Goal: Find specific page/section

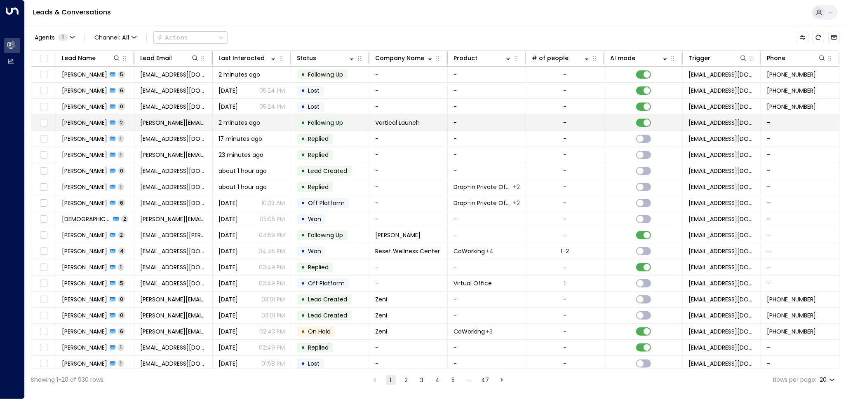
click at [633, 121] on td at bounding box center [643, 123] width 78 height 16
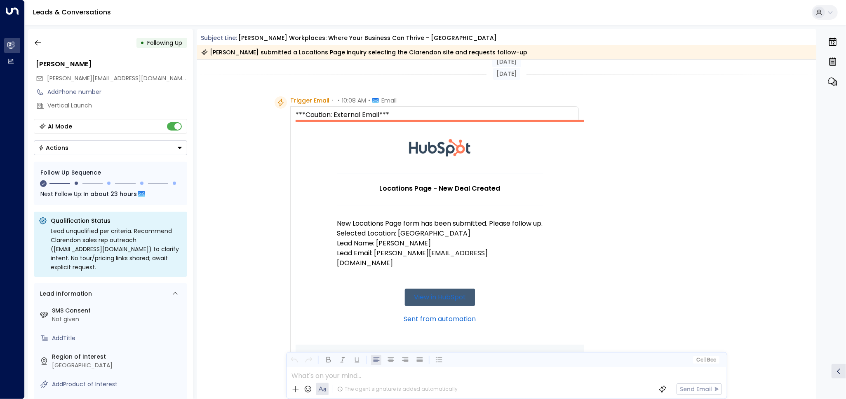
scroll to position [698, 0]
